Goal: Task Accomplishment & Management: Complete application form

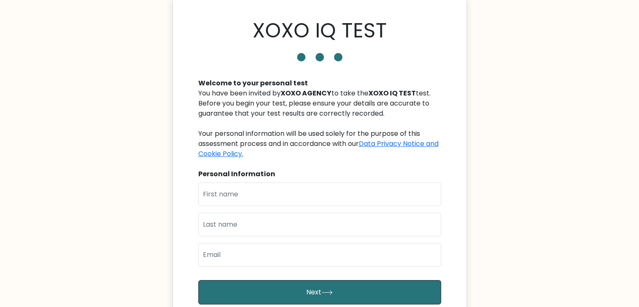
scroll to position [42, 0]
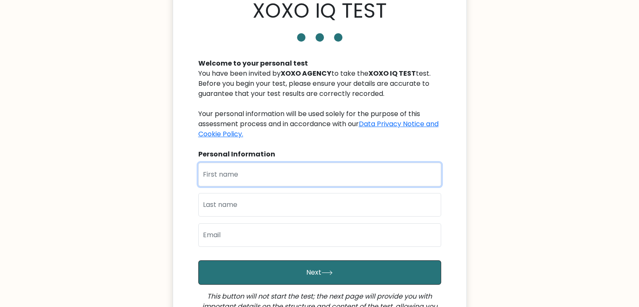
click at [328, 173] on input "text" at bounding box center [319, 175] width 243 height 24
type input "jeycel"
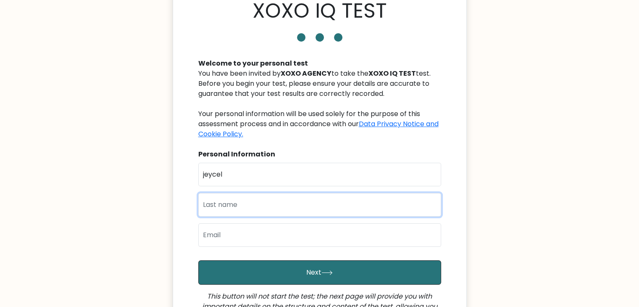
click at [305, 207] on input "text" at bounding box center [319, 205] width 243 height 24
type input "roxas"
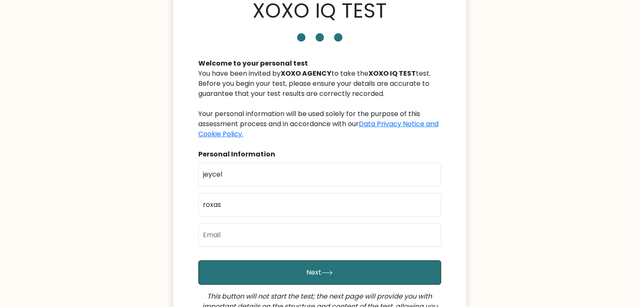
click at [294, 250] on div "First Name jeycel Last Name roxas Email" at bounding box center [319, 208] width 243 height 91
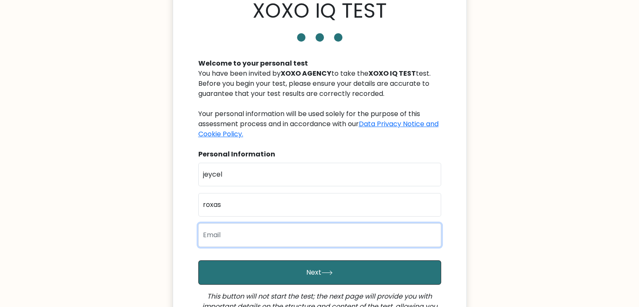
click at [293, 241] on input "email" at bounding box center [319, 235] width 243 height 24
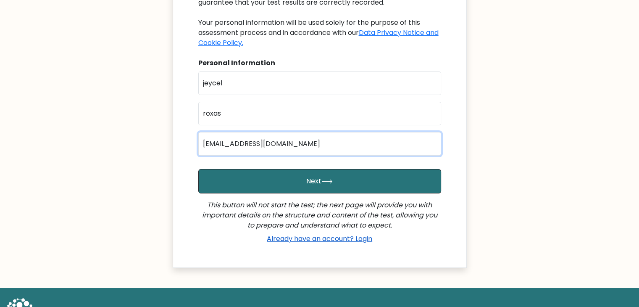
scroll to position [165, 0]
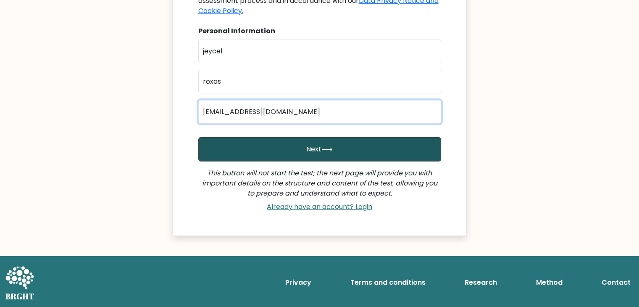
type input "kelkir09@yahoo.com"
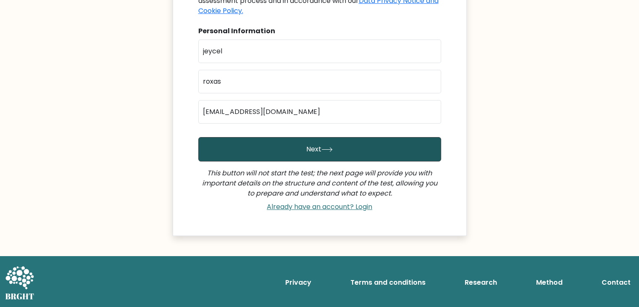
click at [345, 153] on button "Next" at bounding box center [319, 149] width 243 height 24
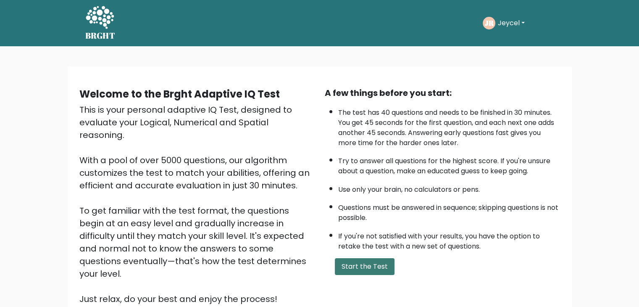
click at [361, 267] on button "Start the Test" at bounding box center [365, 266] width 60 height 17
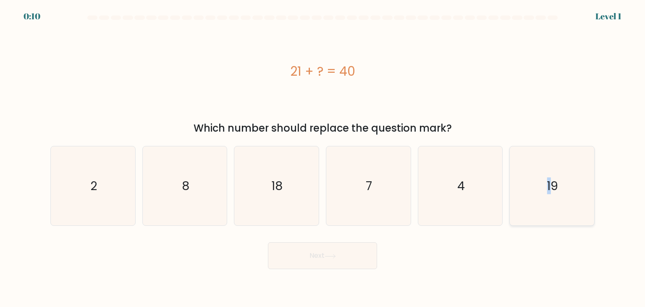
click at [551, 203] on icon "19" at bounding box center [551, 185] width 79 height 79
click at [338, 261] on button "Next" at bounding box center [322, 255] width 109 height 27
click at [547, 178] on icon "19" at bounding box center [551, 185] width 79 height 79
click at [323, 157] on input "f. 19" at bounding box center [323, 155] width 0 height 4
radio input "true"
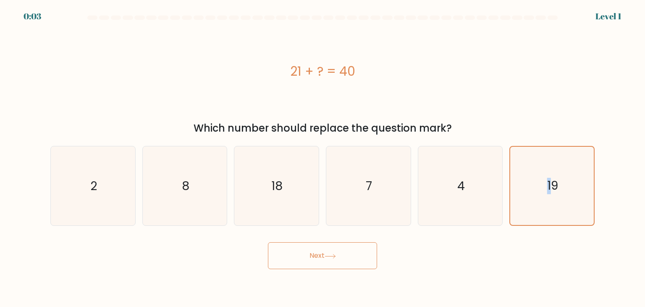
click at [342, 259] on button "Next" at bounding box center [322, 255] width 109 height 27
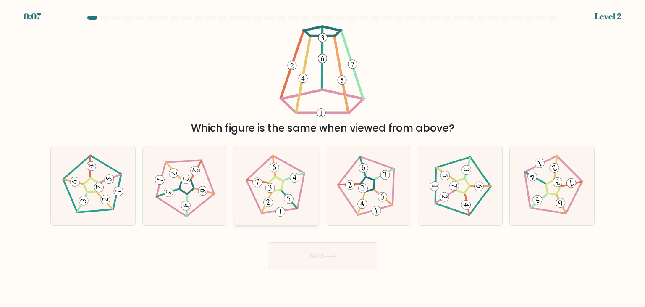
click at [293, 187] on icon at bounding box center [276, 185] width 63 height 63
click at [323, 157] on input "c." at bounding box center [323, 155] width 0 height 4
radio input "true"
click at [328, 251] on button "Next" at bounding box center [322, 255] width 109 height 27
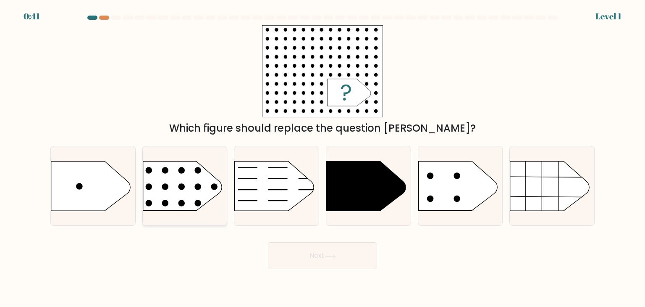
click at [182, 180] on rect at bounding box center [133, 147] width 219 height 167
click at [323, 157] on input "b." at bounding box center [323, 155] width 0 height 4
radio input "true"
click at [342, 251] on button "Next" at bounding box center [322, 255] width 109 height 27
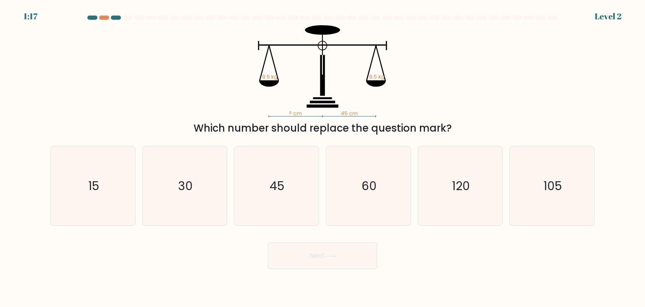
click at [102, 21] on div at bounding box center [322, 20] width 554 height 8
click at [102, 19] on div at bounding box center [104, 18] width 10 height 4
click at [103, 17] on div at bounding box center [104, 18] width 10 height 4
click at [270, 193] on icon "45" at bounding box center [276, 185] width 79 height 79
click at [323, 157] on input "c. 45" at bounding box center [323, 155] width 0 height 4
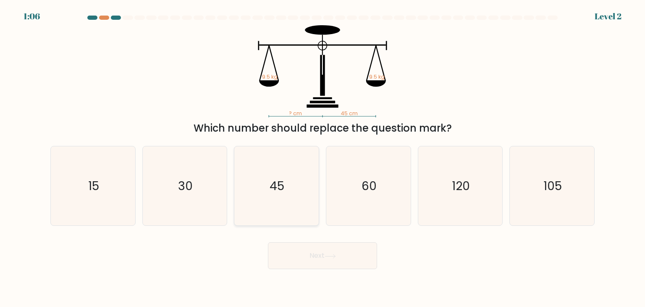
radio input "true"
click at [307, 249] on button "Next" at bounding box center [322, 255] width 109 height 27
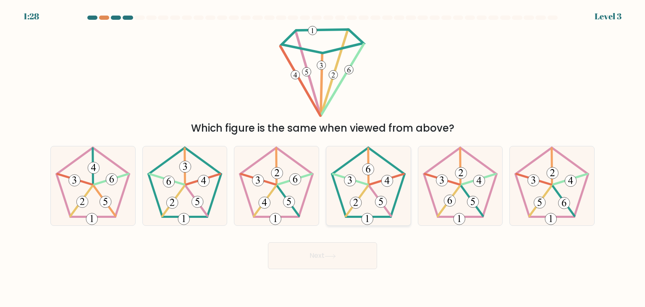
click at [375, 208] on icon at bounding box center [368, 185] width 79 height 79
click at [323, 157] on input "d." at bounding box center [323, 155] width 0 height 4
radio input "true"
click at [361, 252] on button "Next" at bounding box center [322, 255] width 109 height 27
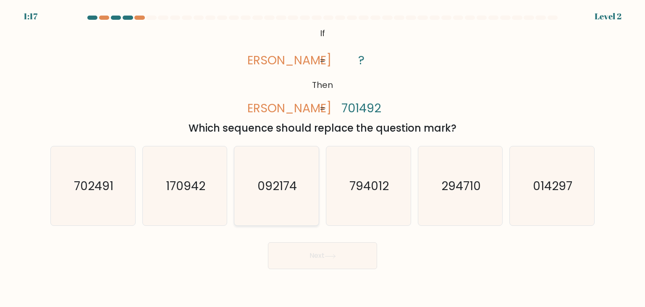
click at [257, 191] on icon "092174" at bounding box center [276, 185] width 79 height 79
click at [323, 157] on input "c. 092174" at bounding box center [323, 155] width 0 height 4
radio input "true"
click at [104, 194] on icon "702491" at bounding box center [92, 185] width 79 height 79
click at [323, 157] on input "a. 702491" at bounding box center [323, 155] width 0 height 4
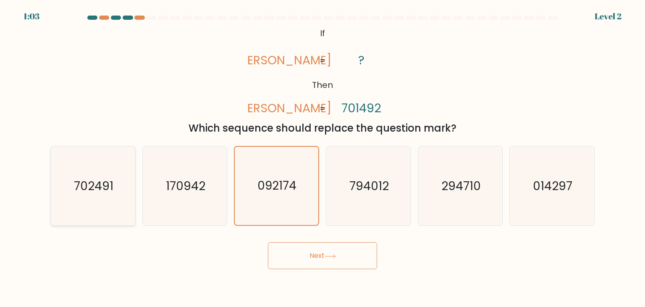
radio input "true"
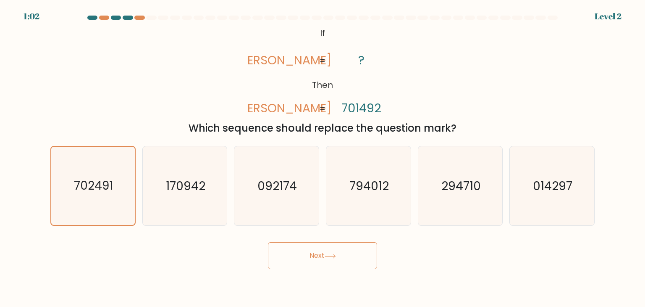
click at [321, 257] on button "Next" at bounding box center [322, 255] width 109 height 27
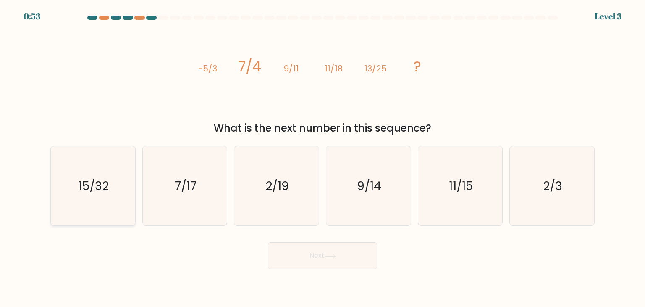
click at [107, 182] on text "15/32" at bounding box center [94, 185] width 30 height 17
click at [323, 157] on input "a. 15/32" at bounding box center [323, 155] width 0 height 4
radio input "true"
click at [307, 262] on button "Next" at bounding box center [322, 255] width 109 height 27
click at [316, 251] on button "Next" at bounding box center [322, 255] width 109 height 27
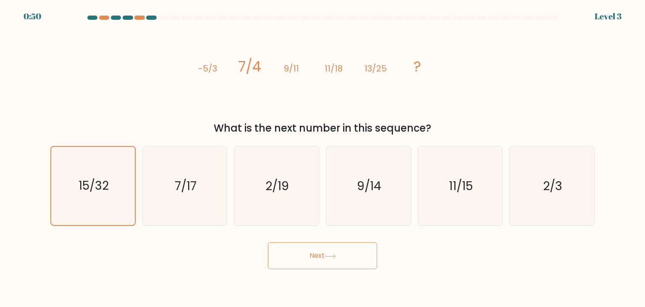
click at [321, 263] on button "Next" at bounding box center [322, 255] width 109 height 27
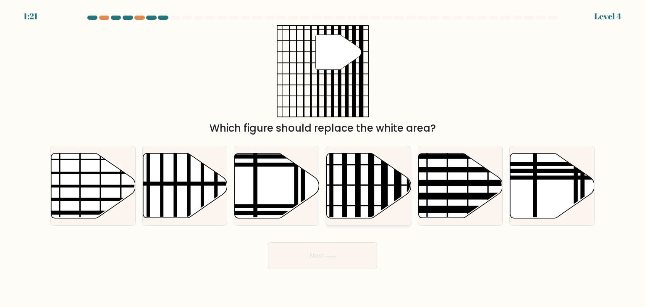
click at [345, 175] on line at bounding box center [345, 221] width 0 height 170
click at [323, 157] on input "d." at bounding box center [323, 155] width 0 height 4
radio input "true"
click at [362, 272] on body "1:21 Level 4" at bounding box center [322, 153] width 645 height 307
click at [359, 255] on button "Next" at bounding box center [322, 255] width 109 height 27
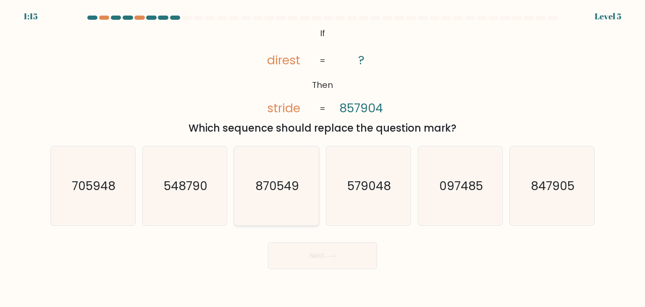
click at [291, 188] on text "870549" at bounding box center [278, 185] width 44 height 17
click at [323, 157] on input "c. 870549" at bounding box center [323, 155] width 0 height 4
radio input "true"
click at [370, 194] on text "579048" at bounding box center [369, 185] width 44 height 17
click at [323, 157] on input "d. 579048" at bounding box center [323, 155] width 0 height 4
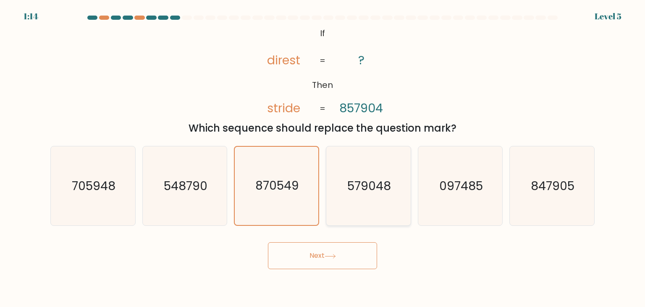
radio input "true"
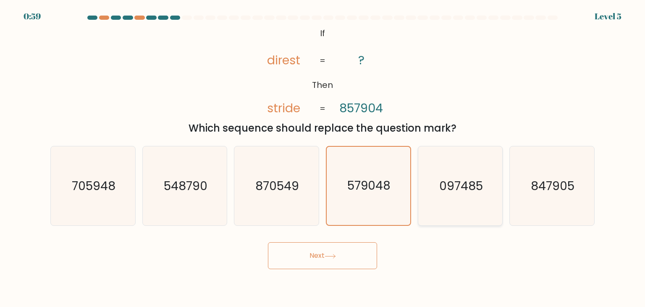
click at [449, 206] on icon "097485" at bounding box center [460, 185] width 79 height 79
click at [323, 157] on input "e. 097485" at bounding box center [323, 155] width 0 height 4
radio input "true"
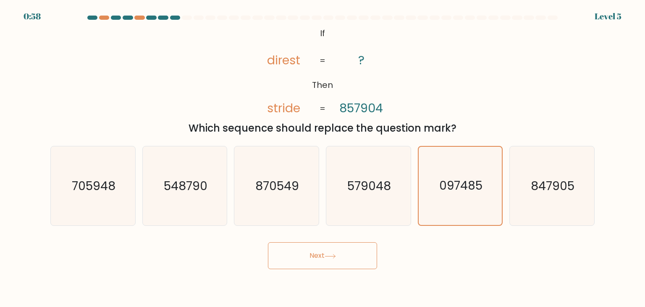
click at [352, 260] on button "Next" at bounding box center [322, 255] width 109 height 27
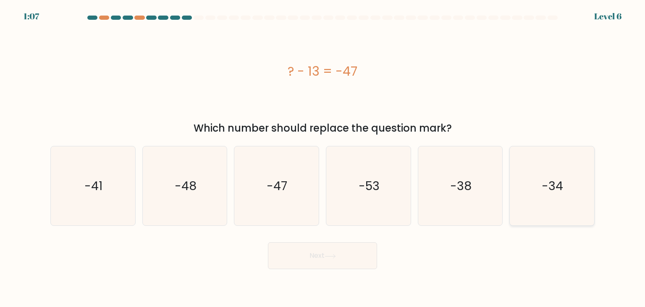
click at [549, 192] on text "-34" at bounding box center [552, 185] width 21 height 17
click at [323, 157] on input "f. -34" at bounding box center [323, 155] width 0 height 4
radio input "true"
click at [309, 259] on button "Next" at bounding box center [322, 255] width 109 height 27
click at [344, 262] on button "Next" at bounding box center [322, 255] width 109 height 27
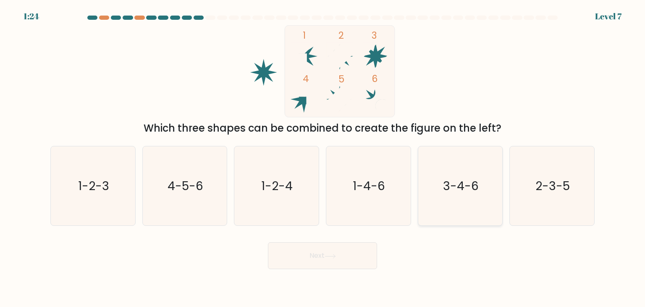
click at [455, 164] on icon "3-4-6" at bounding box center [460, 185] width 79 height 79
click at [323, 157] on input "e. 3-4-6" at bounding box center [323, 155] width 0 height 4
radio input "true"
click at [365, 245] on button "Next" at bounding box center [322, 255] width 109 height 27
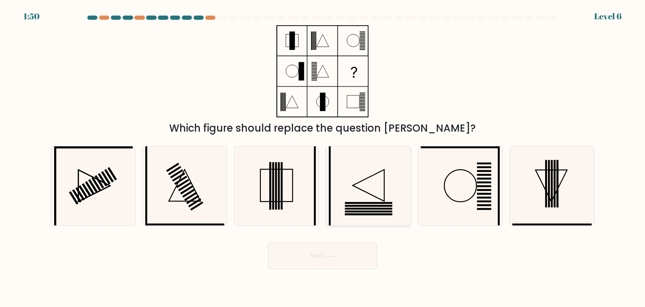
click at [381, 194] on icon at bounding box center [368, 185] width 79 height 79
click at [323, 157] on input "d." at bounding box center [323, 155] width 0 height 4
radio input "true"
click at [351, 271] on body "1:50 Level 6" at bounding box center [322, 153] width 645 height 307
click at [352, 257] on button "Next" at bounding box center [322, 255] width 109 height 27
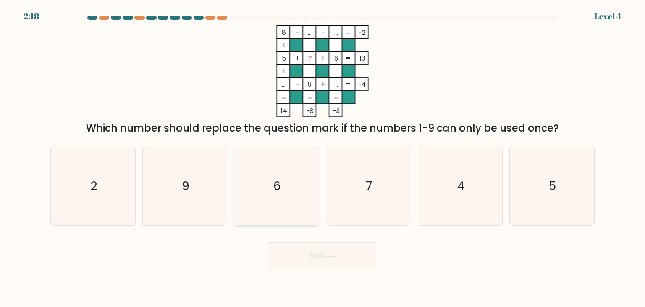
click at [276, 204] on icon "6" at bounding box center [276, 185] width 79 height 79
click at [323, 157] on input "c. 6" at bounding box center [323, 155] width 0 height 4
radio input "true"
click at [304, 252] on button "Next" at bounding box center [322, 255] width 109 height 27
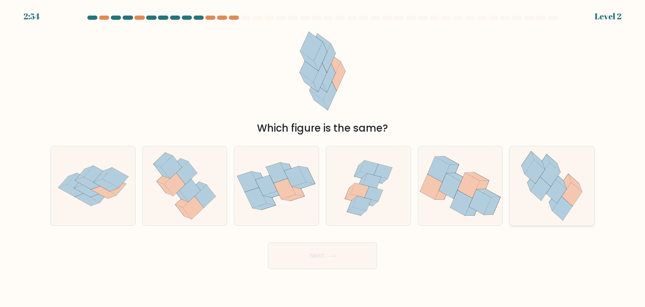
click at [571, 192] on icon at bounding box center [572, 194] width 20 height 24
click at [323, 157] on input "f." at bounding box center [323, 155] width 0 height 4
radio input "true"
click at [314, 257] on button "Next" at bounding box center [322, 255] width 109 height 27
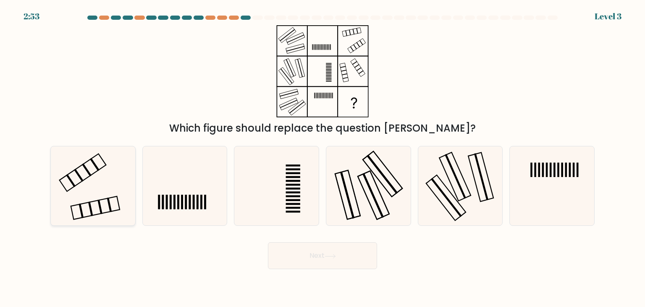
click at [106, 197] on icon at bounding box center [92, 185] width 79 height 79
click at [323, 157] on input "a." at bounding box center [323, 155] width 0 height 4
radio input "true"
click at [119, 187] on icon at bounding box center [93, 186] width 78 height 78
click at [323, 157] on input "a." at bounding box center [323, 155] width 0 height 4
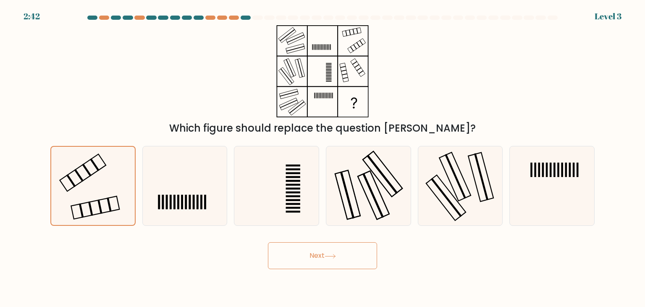
click at [305, 251] on button "Next" at bounding box center [322, 255] width 109 height 27
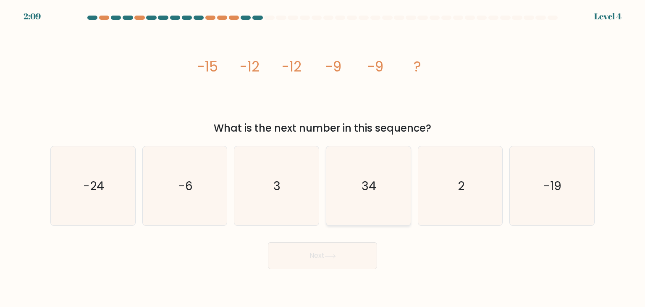
click at [404, 192] on icon "34" at bounding box center [368, 185] width 79 height 79
click at [323, 157] on input "d. 34" at bounding box center [323, 155] width 0 height 4
radio input "true"
click at [470, 184] on icon "2" at bounding box center [460, 185] width 79 height 79
click at [323, 157] on input "e. 2" at bounding box center [323, 155] width 0 height 4
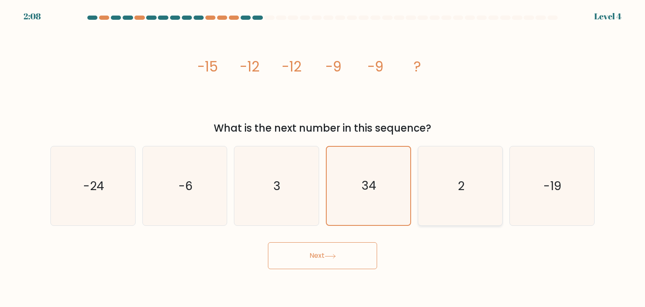
radio input "true"
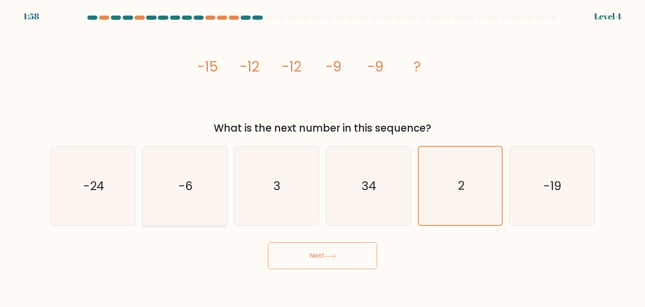
click at [188, 187] on text "-6" at bounding box center [185, 185] width 14 height 17
click at [323, 157] on input "b. -6" at bounding box center [323, 155] width 0 height 4
radio input "true"
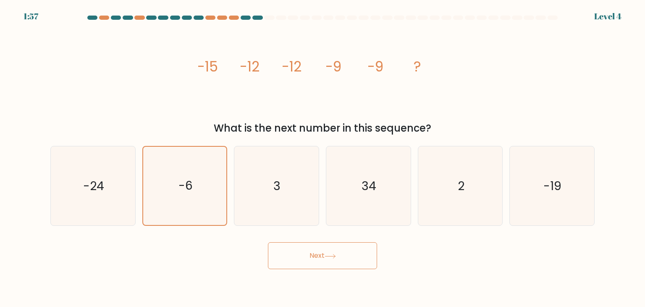
click at [310, 254] on button "Next" at bounding box center [322, 255] width 109 height 27
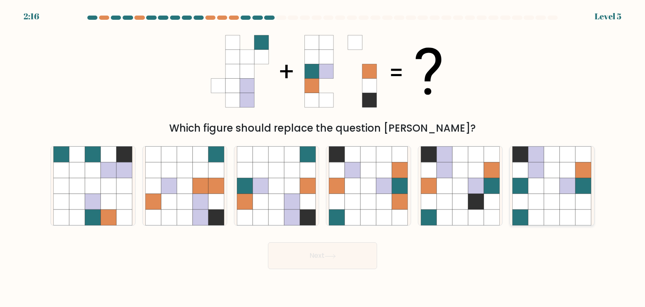
click at [528, 198] on icon at bounding box center [521, 202] width 16 height 16
click at [323, 157] on input "f." at bounding box center [323, 155] width 0 height 4
radio input "true"
click at [83, 188] on icon at bounding box center [77, 186] width 16 height 16
click at [323, 157] on input "a." at bounding box center [323, 155] width 0 height 4
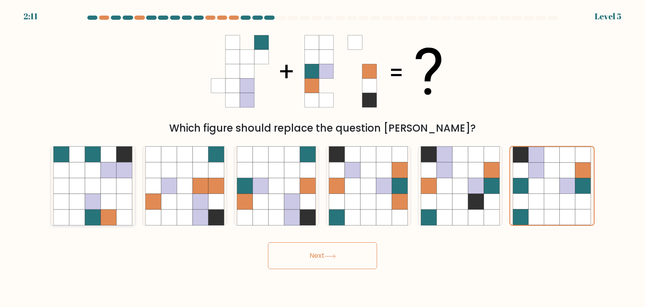
radio input "true"
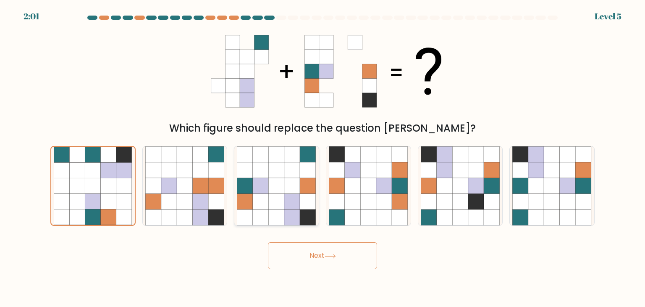
click at [276, 208] on icon at bounding box center [277, 202] width 16 height 16
click at [323, 157] on input "c." at bounding box center [323, 155] width 0 height 4
radio input "true"
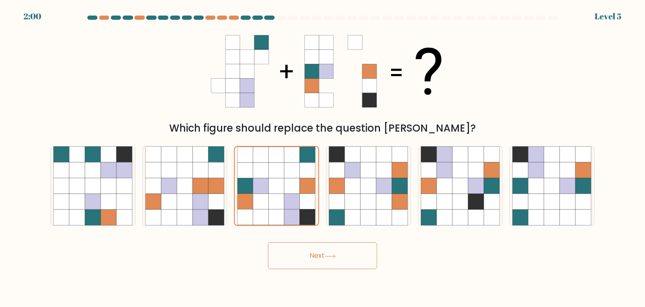
click at [320, 254] on button "Next" at bounding box center [322, 255] width 109 height 27
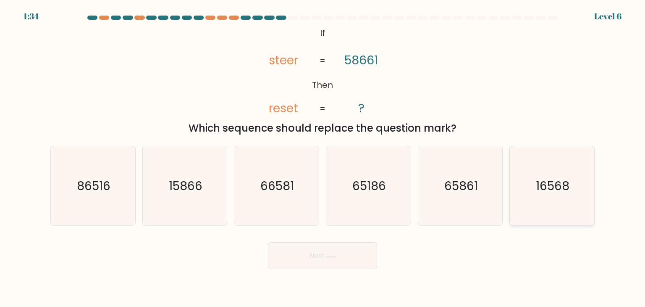
click at [529, 196] on icon "16568" at bounding box center [551, 185] width 79 height 79
click at [323, 157] on input "f. 16568" at bounding box center [323, 155] width 0 height 4
radio input "true"
click at [334, 257] on icon at bounding box center [330, 256] width 11 height 5
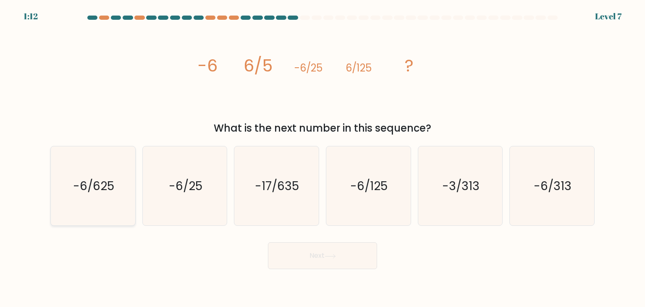
drag, startPoint x: 94, startPoint y: 195, endPoint x: 111, endPoint y: 205, distance: 19.2
click at [94, 195] on icon "-6/625" at bounding box center [92, 185] width 79 height 79
click at [323, 157] on input "a. -6/625" at bounding box center [323, 155] width 0 height 4
radio input "true"
click at [319, 265] on button "Next" at bounding box center [322, 255] width 109 height 27
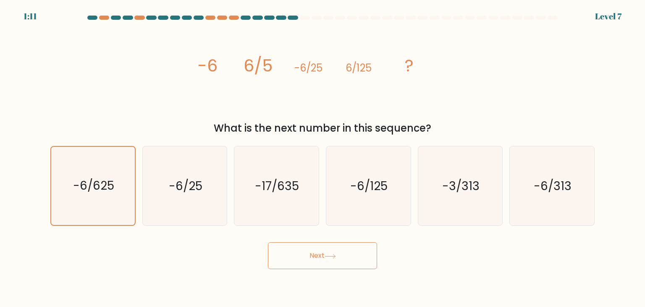
click at [321, 259] on button "Next" at bounding box center [322, 255] width 109 height 27
click at [284, 261] on button "Next" at bounding box center [322, 255] width 109 height 27
click at [316, 265] on button "Next" at bounding box center [322, 255] width 109 height 27
click at [324, 252] on button "Next" at bounding box center [322, 255] width 109 height 27
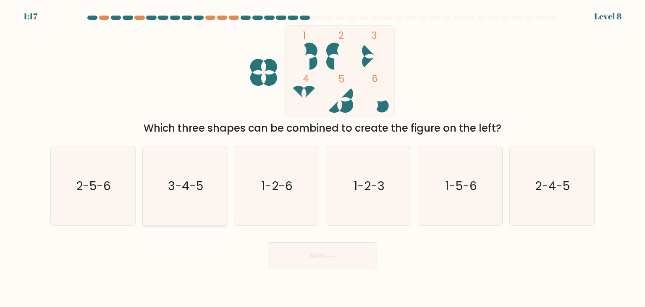
click at [200, 180] on text "3-4-5" at bounding box center [185, 185] width 35 height 17
click at [323, 157] on input "b. 3-4-5" at bounding box center [323, 155] width 0 height 4
radio input "true"
click at [299, 256] on button "Next" at bounding box center [322, 255] width 109 height 27
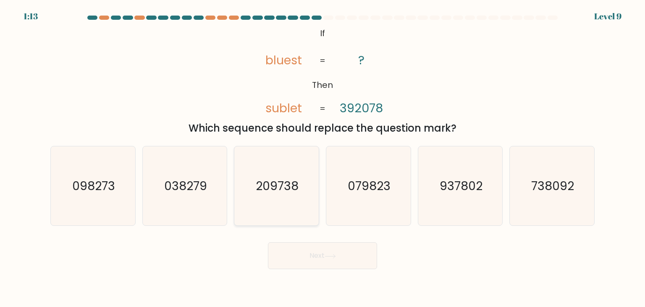
click at [277, 196] on icon "209738" at bounding box center [276, 185] width 79 height 79
click at [323, 157] on input "c. 209738" at bounding box center [323, 155] width 0 height 4
radio input "true"
click at [321, 260] on button "Next" at bounding box center [322, 255] width 109 height 27
click at [323, 249] on button "Next" at bounding box center [322, 255] width 109 height 27
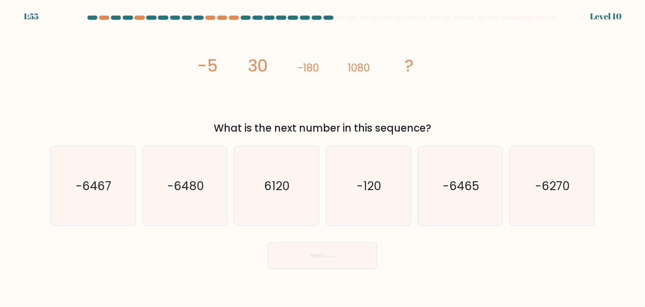
click at [331, 256] on icon at bounding box center [330, 256] width 11 height 5
click at [217, 200] on icon "-6480" at bounding box center [184, 185] width 79 height 79
click at [323, 157] on input "b. -6480" at bounding box center [323, 155] width 0 height 4
radio input "true"
click at [301, 261] on button "Next" at bounding box center [322, 255] width 109 height 27
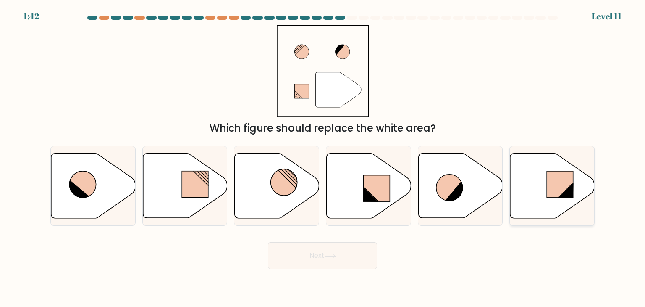
click at [542, 194] on icon at bounding box center [552, 185] width 84 height 65
click at [323, 157] on input "f." at bounding box center [323, 155] width 0 height 4
radio input "true"
click at [313, 252] on button "Next" at bounding box center [322, 255] width 109 height 27
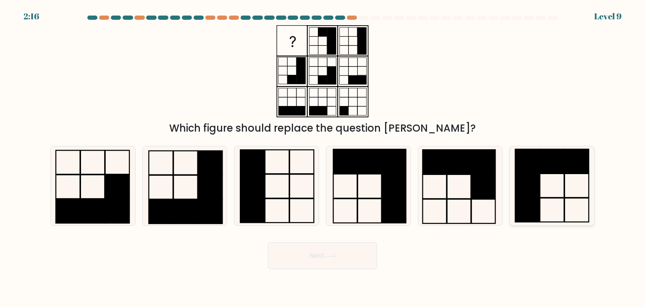
click at [583, 186] on icon at bounding box center [551, 185] width 79 height 79
click at [323, 157] on input "f." at bounding box center [323, 155] width 0 height 4
radio input "true"
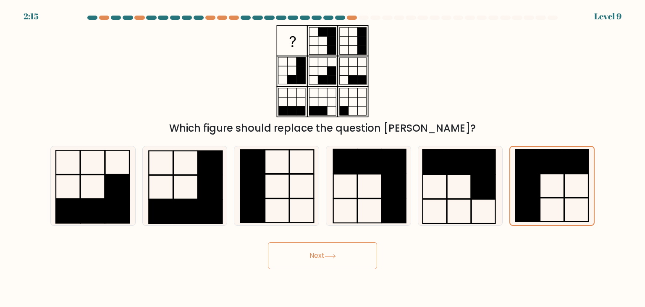
click at [333, 258] on icon at bounding box center [330, 256] width 11 height 5
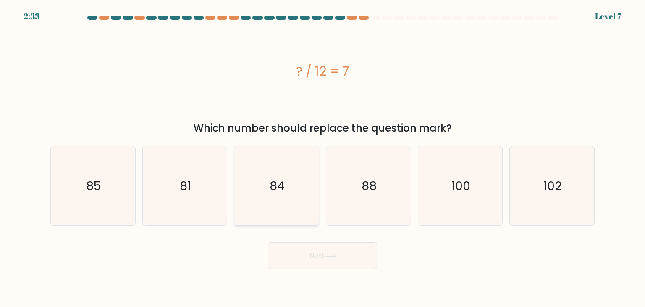
click at [286, 176] on icon "84" at bounding box center [276, 185] width 79 height 79
click at [323, 157] on input "c. 84" at bounding box center [323, 155] width 0 height 4
radio input "true"
click at [311, 251] on button "Next" at bounding box center [322, 255] width 109 height 27
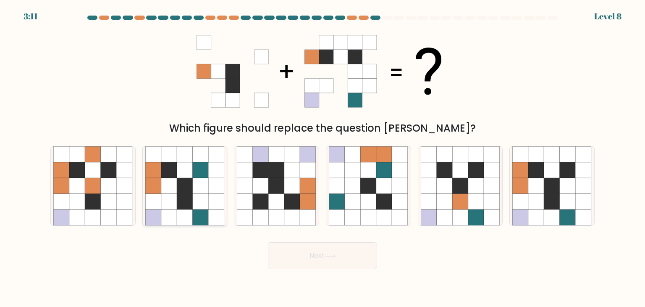
click at [191, 207] on icon at bounding box center [185, 202] width 16 height 16
click at [323, 157] on input "b." at bounding box center [323, 155] width 0 height 4
radio input "true"
click at [357, 260] on button "Next" at bounding box center [322, 255] width 109 height 27
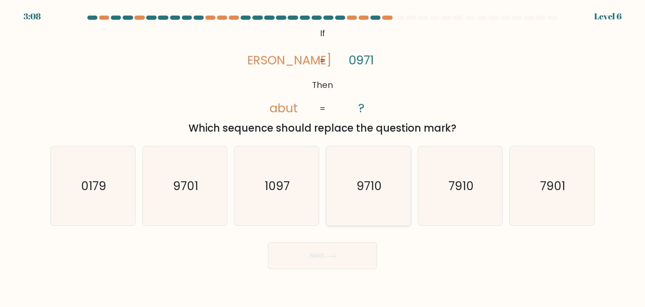
click at [364, 202] on icon "9710" at bounding box center [368, 185] width 79 height 79
click at [323, 157] on input "d. 9710" at bounding box center [323, 155] width 0 height 4
radio input "true"
click at [328, 264] on button "Next" at bounding box center [322, 255] width 109 height 27
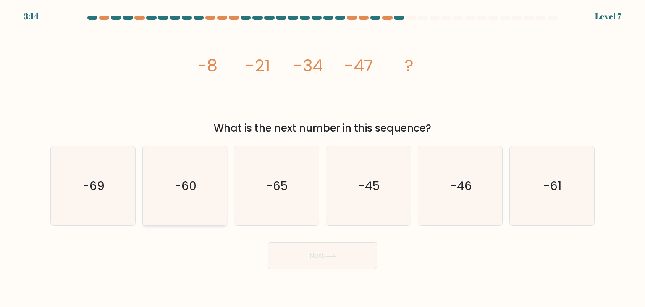
click at [208, 189] on icon "-60" at bounding box center [184, 185] width 79 height 79
click at [323, 157] on input "b. -60" at bounding box center [323, 155] width 0 height 4
radio input "true"
click at [301, 252] on button "Next" at bounding box center [322, 255] width 109 height 27
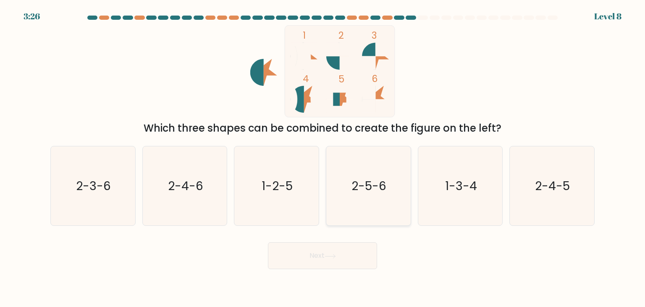
click at [367, 201] on icon "2-5-6" at bounding box center [368, 185] width 79 height 79
click at [323, 157] on input "d. 2-5-6" at bounding box center [323, 155] width 0 height 4
radio input "true"
click at [332, 264] on button "Next" at bounding box center [322, 255] width 109 height 27
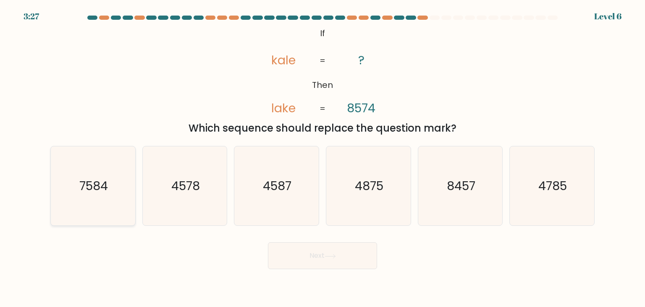
click at [103, 199] on icon "7584" at bounding box center [92, 185] width 79 height 79
click at [323, 157] on input "a. 7584" at bounding box center [323, 155] width 0 height 4
radio input "true"
click at [354, 269] on body "3:26 Level 6 If" at bounding box center [322, 153] width 645 height 307
click at [356, 255] on button "Next" at bounding box center [322, 255] width 109 height 27
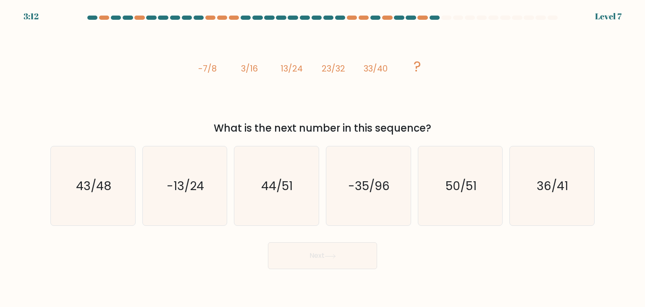
click at [0, 174] on form at bounding box center [322, 142] width 645 height 253
click at [69, 177] on icon "43/48" at bounding box center [92, 185] width 79 height 79
click at [323, 157] on input "a. 43/48" at bounding box center [323, 155] width 0 height 4
radio input "true"
click at [341, 260] on button "Next" at bounding box center [322, 255] width 109 height 27
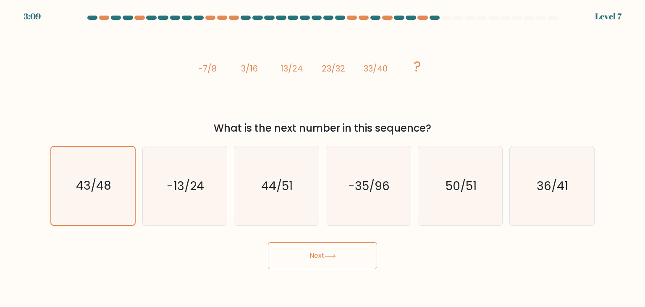
click at [329, 258] on icon at bounding box center [330, 256] width 11 height 5
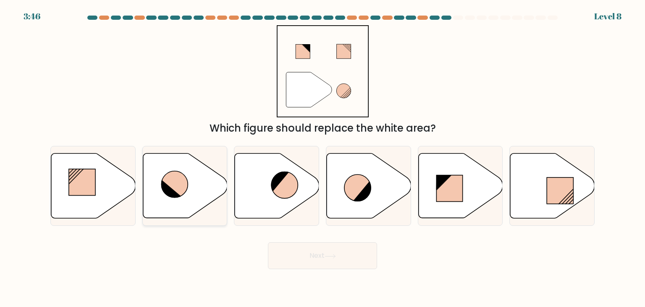
click at [188, 180] on icon at bounding box center [185, 185] width 84 height 65
click at [323, 157] on input "b." at bounding box center [323, 155] width 0 height 4
radio input "true"
click at [348, 263] on button "Next" at bounding box center [322, 255] width 109 height 27
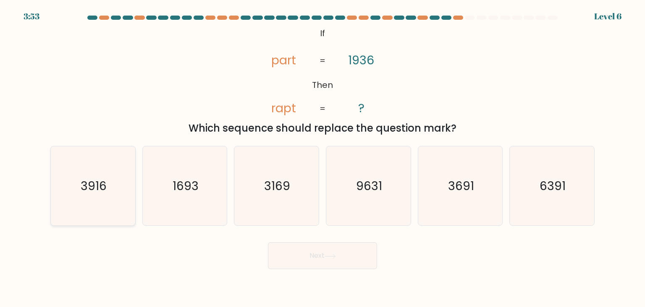
click at [76, 195] on icon "3916" at bounding box center [92, 185] width 79 height 79
click at [323, 157] on input "a. 3916" at bounding box center [323, 155] width 0 height 4
radio input "true"
click at [307, 231] on form "If ?" at bounding box center [322, 142] width 645 height 253
click at [314, 254] on button "Next" at bounding box center [322, 255] width 109 height 27
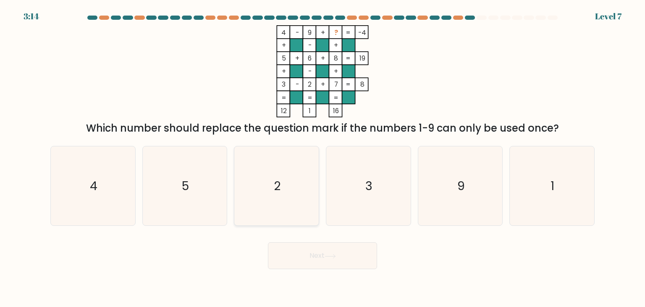
click at [262, 178] on icon "2" at bounding box center [276, 185] width 79 height 79
click at [323, 157] on input "c. 2" at bounding box center [323, 155] width 0 height 4
radio input "true"
click at [297, 244] on button "Next" at bounding box center [322, 255] width 109 height 27
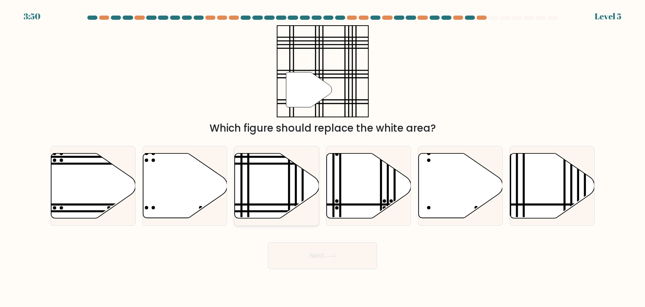
click at [278, 179] on icon at bounding box center [277, 185] width 84 height 65
click at [323, 157] on input "c." at bounding box center [323, 155] width 0 height 4
radio input "true"
click at [329, 249] on button "Next" at bounding box center [322, 255] width 109 height 27
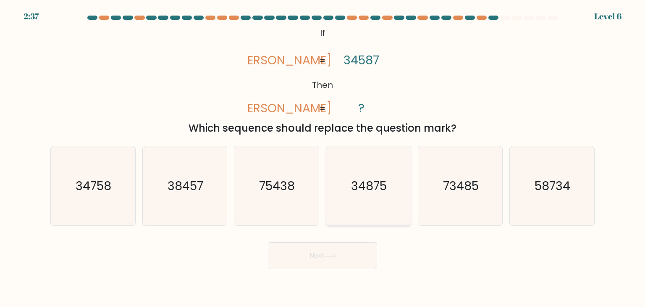
click at [373, 198] on icon "34875" at bounding box center [368, 185] width 79 height 79
click at [323, 157] on input "d. 34875" at bounding box center [323, 155] width 0 height 4
radio input "true"
click at [345, 263] on button "Next" at bounding box center [322, 255] width 109 height 27
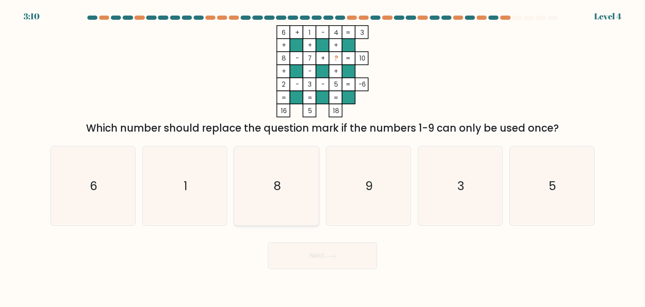
click at [293, 199] on icon "8" at bounding box center [276, 185] width 79 height 79
click at [323, 157] on input "c. 8" at bounding box center [323, 155] width 0 height 4
radio input "true"
click at [312, 242] on button "Next" at bounding box center [322, 255] width 109 height 27
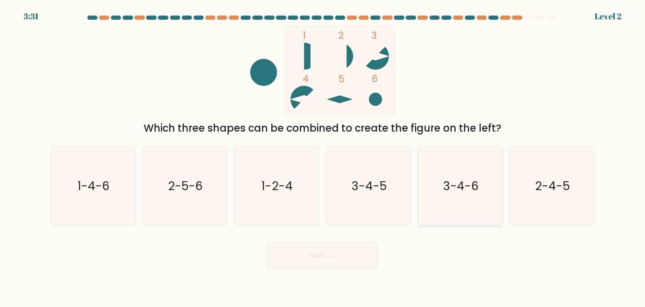
click at [459, 178] on text "3-4-6" at bounding box center [461, 185] width 36 height 17
click at [323, 157] on input "e. 3-4-6" at bounding box center [323, 155] width 0 height 4
radio input "true"
click at [359, 255] on button "Next" at bounding box center [322, 255] width 109 height 27
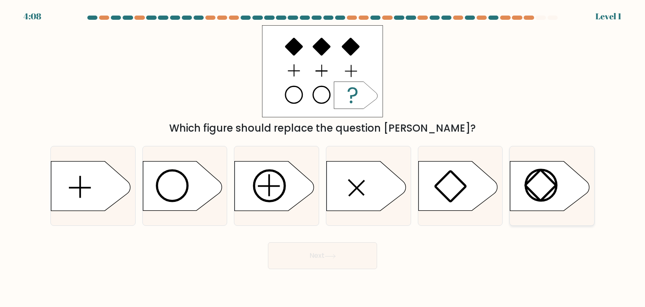
click at [538, 189] on icon at bounding box center [549, 185] width 79 height 49
click at [323, 157] on input "f." at bounding box center [323, 155] width 0 height 4
radio input "true"
click at [340, 250] on button "Next" at bounding box center [322, 255] width 109 height 27
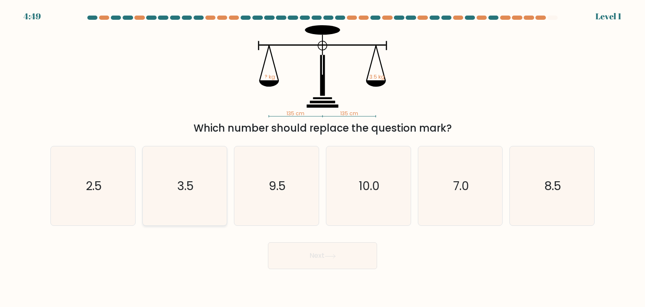
click at [197, 191] on icon "3.5" at bounding box center [184, 185] width 79 height 79
click at [323, 157] on input "b. 3.5" at bounding box center [323, 155] width 0 height 4
radio input "true"
click at [286, 256] on button "Next" at bounding box center [322, 255] width 109 height 27
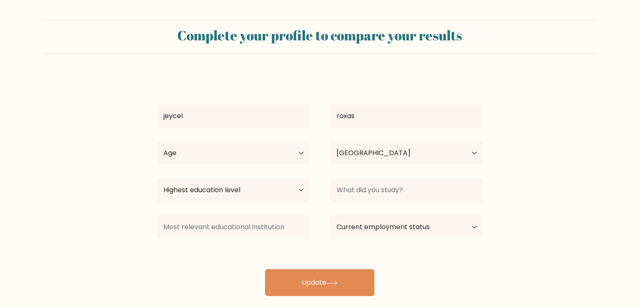
select select "PH"
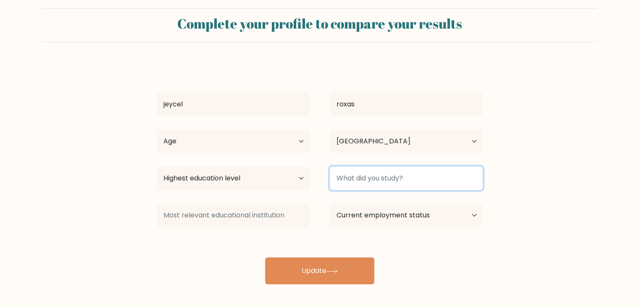
click at [370, 170] on input at bounding box center [406, 178] width 153 height 24
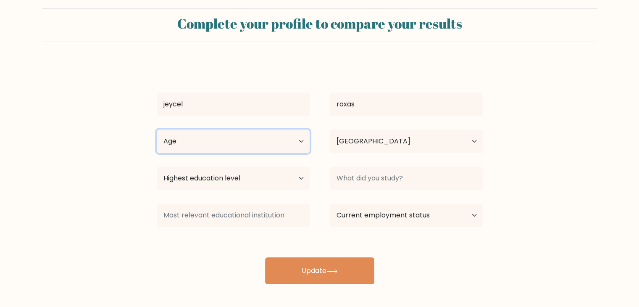
click at [297, 142] on select "Age Under 18 years old 18-24 years old 25-34 years old 35-44 years old 45-54 ye…" at bounding box center [233, 141] width 153 height 24
select select "25_34"
click at [157, 129] on select "Age Under 18 years old 18-24 years old 25-34 years old 35-44 years old 45-54 ye…" at bounding box center [233, 141] width 153 height 24
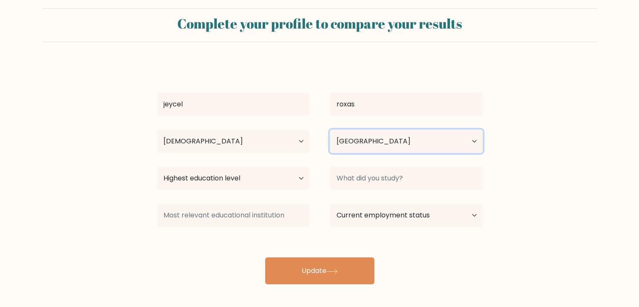
click at [388, 141] on select "Country Afghanistan Albania Algeria American Samoa Andorra Angola Anguilla Anta…" at bounding box center [406, 141] width 153 height 24
click at [551, 179] on form "Complete your profile to compare your results jeycel roxas Age Under 18 years o…" at bounding box center [319, 145] width 639 height 275
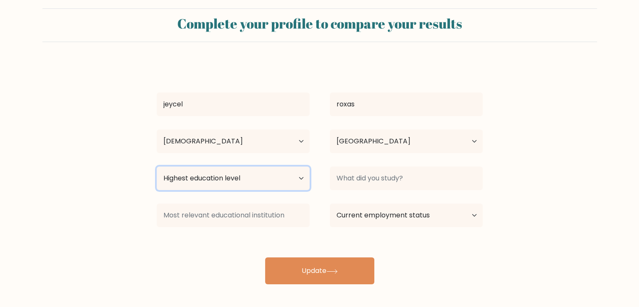
click at [278, 178] on select "Highest education level No schooling Primary Lower Secondary Upper Secondary Oc…" at bounding box center [233, 178] width 153 height 24
select select "occupation_specific"
click at [157, 166] on select "Highest education level No schooling Primary Lower Secondary Upper Secondary Oc…" at bounding box center [233, 178] width 153 height 24
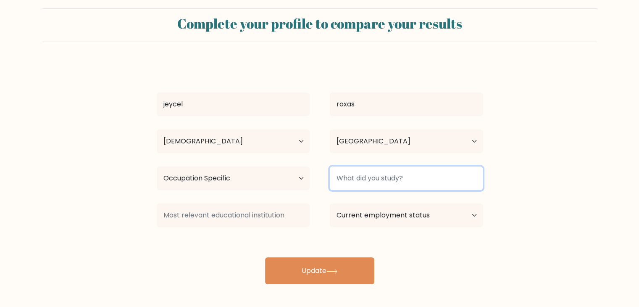
click at [389, 186] on input at bounding box center [406, 178] width 153 height 24
type input "B"
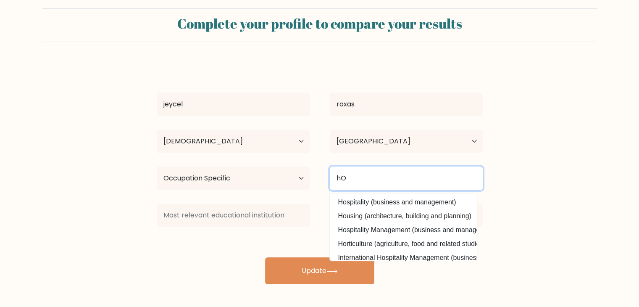
type input "h"
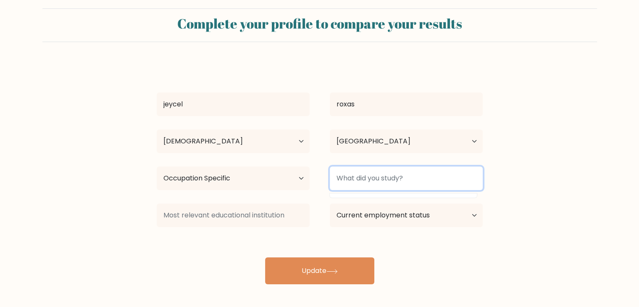
type input "h"
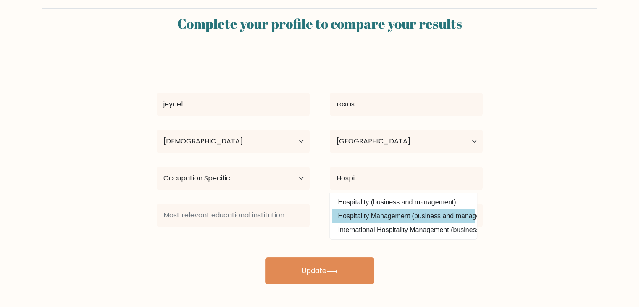
click at [380, 217] on option "Hospitality Management (business and management)" at bounding box center [403, 215] width 143 height 13
type input "Hospitality Management"
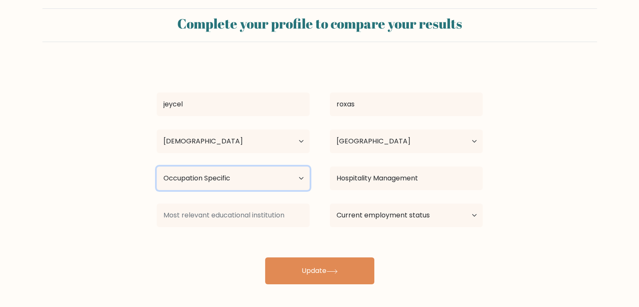
click at [239, 180] on select "Highest education level No schooling Primary Lower Secondary Upper Secondary Oc…" at bounding box center [233, 178] width 153 height 24
select select "upper_secondary"
click at [157, 166] on select "Highest education level No schooling Primary Lower Secondary Upper Secondary Oc…" at bounding box center [233, 178] width 153 height 24
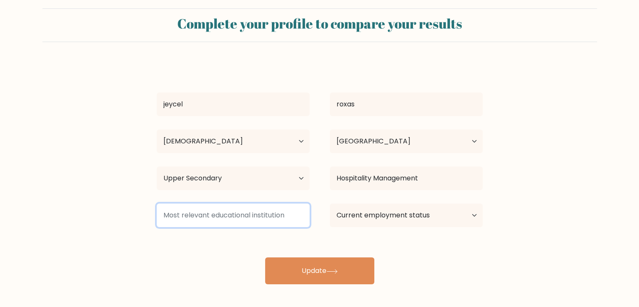
click at [255, 223] on input at bounding box center [233, 215] width 153 height 24
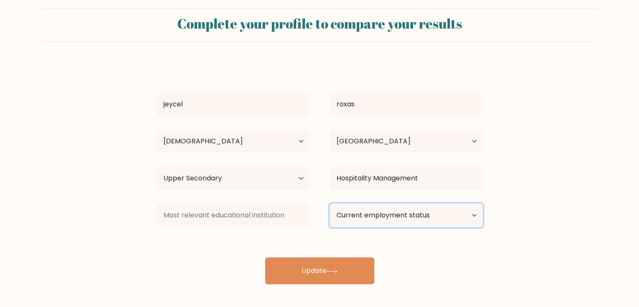
click at [349, 223] on select "Current employment status Employed Student Retired Other / prefer not to answer" at bounding box center [406, 215] width 153 height 24
select select "other"
click at [330, 203] on select "Current employment status Employed Student Retired Other / prefer not to answer" at bounding box center [406, 215] width 153 height 24
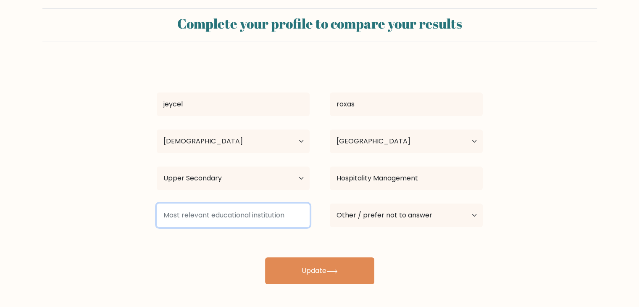
click at [227, 209] on input at bounding box center [233, 215] width 153 height 24
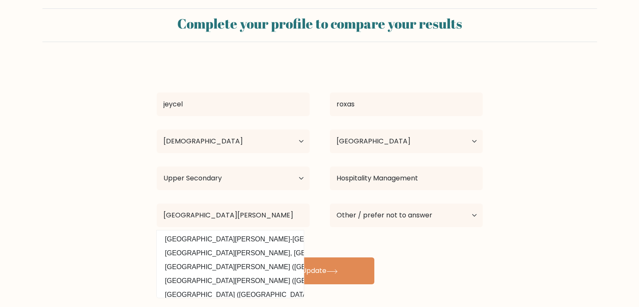
click at [233, 235] on option "University of San Jose-Recoletos (Philippines)" at bounding box center [230, 238] width 143 height 13
type input "University of San Jose-Recoletos"
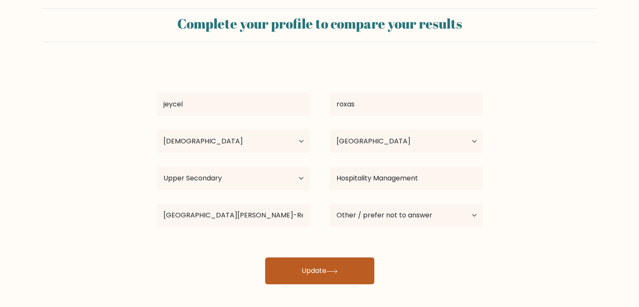
click at [320, 273] on button "Update" at bounding box center [319, 270] width 109 height 27
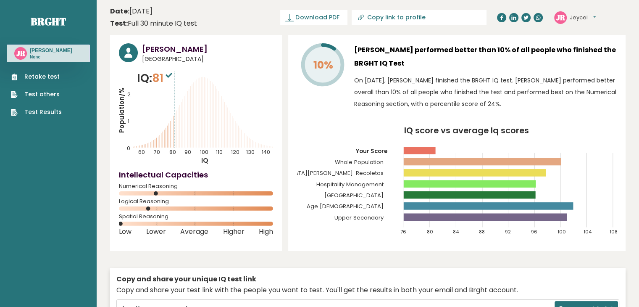
click at [51, 112] on link "Test Results" at bounding box center [36, 112] width 51 height 9
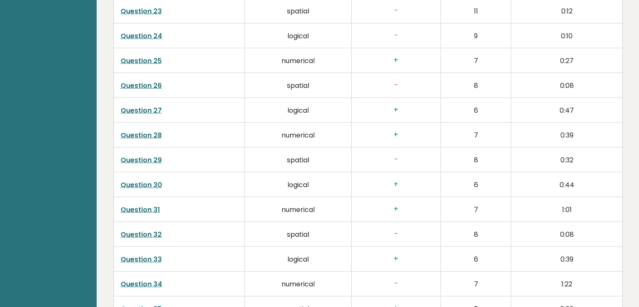
scroll to position [2184, 0]
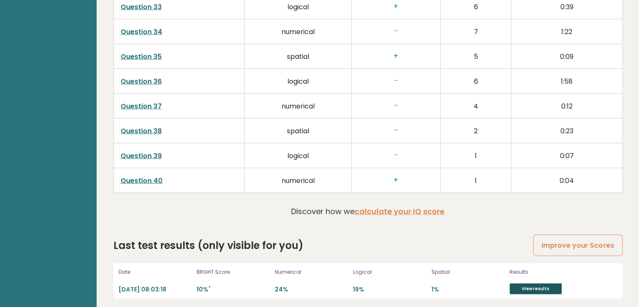
click at [555, 286] on link "View results" at bounding box center [535, 288] width 52 height 11
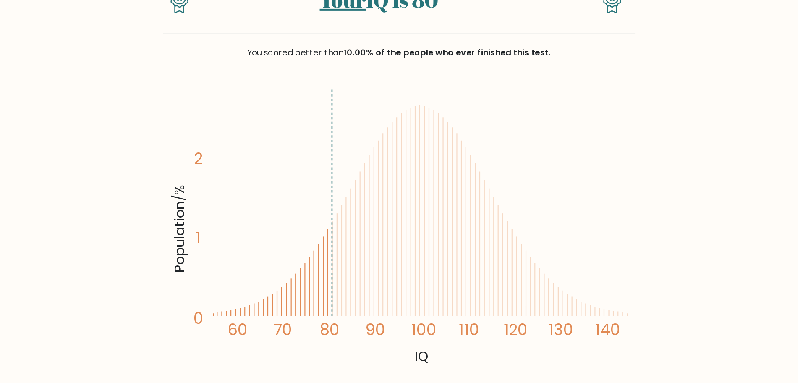
scroll to position [84, 0]
